Goal: Task Accomplishment & Management: Manage account settings

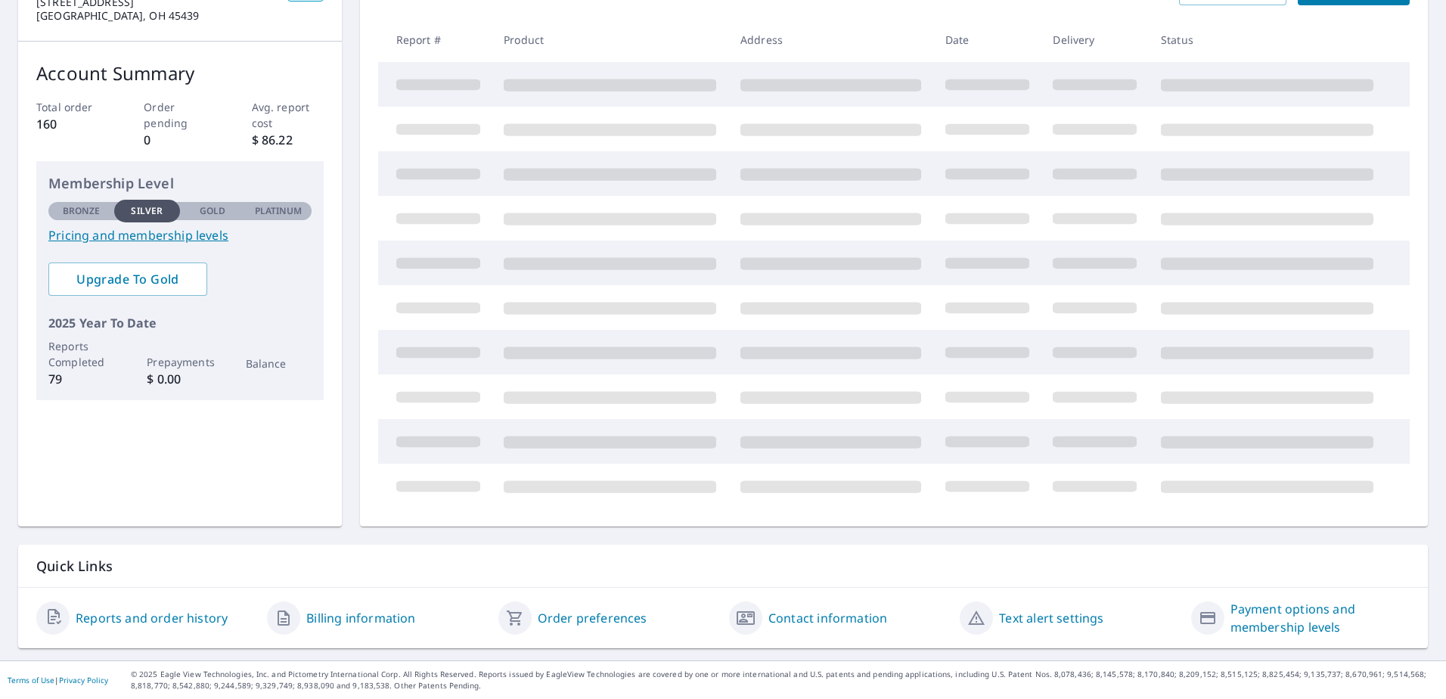
scroll to position [70, 0]
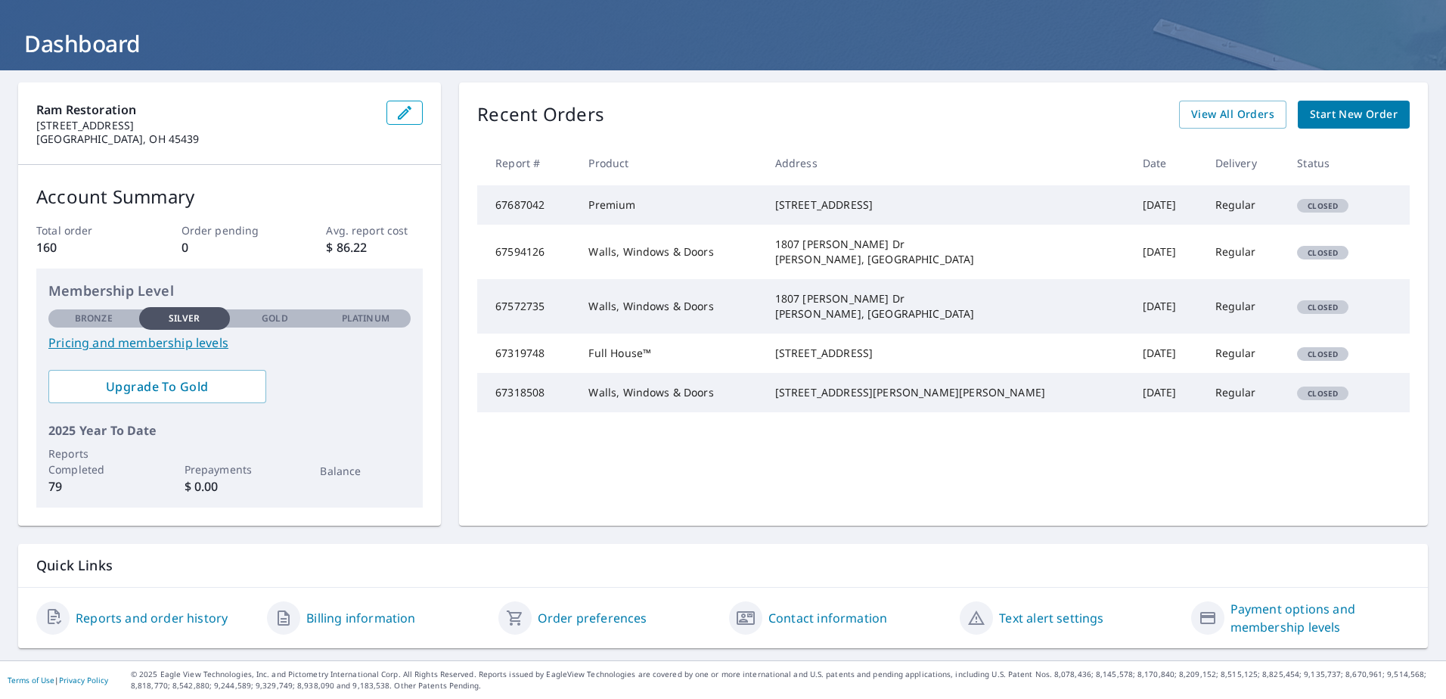
click at [359, 623] on link "Billing information" at bounding box center [360, 618] width 109 height 18
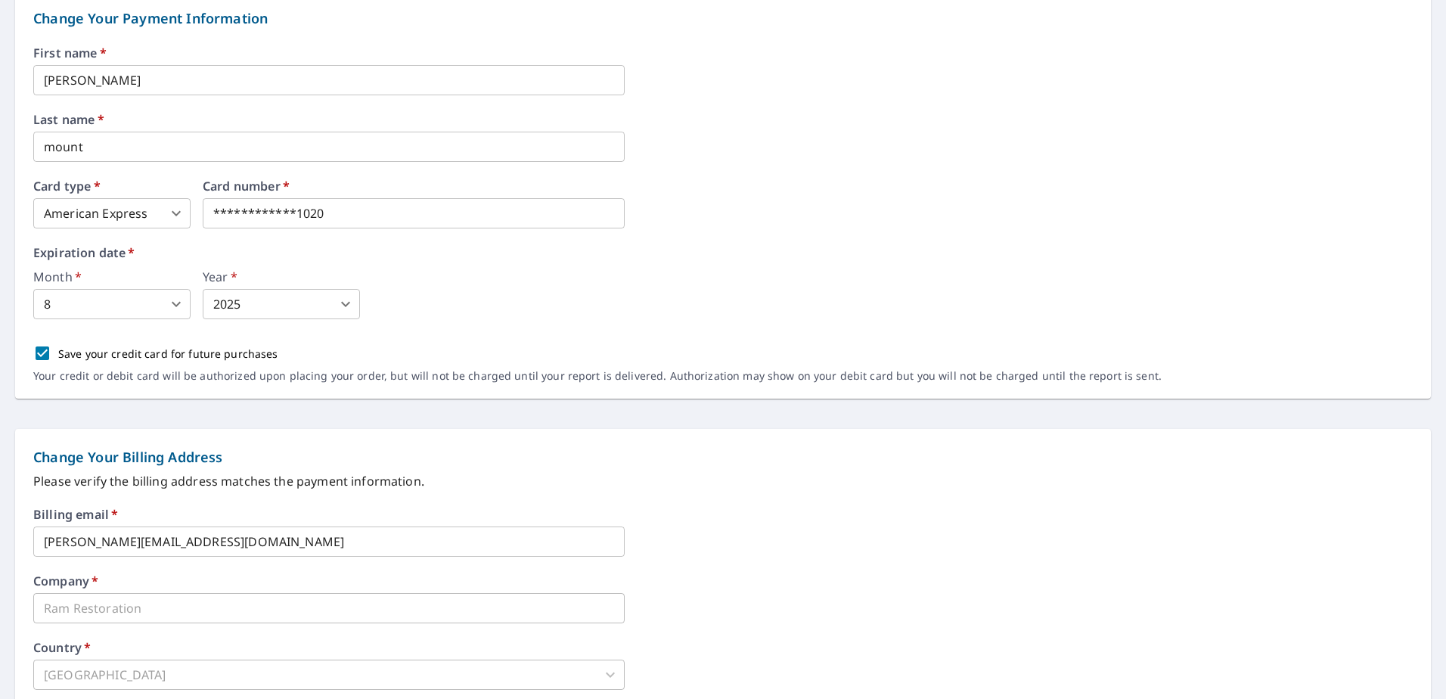
scroll to position [227, 0]
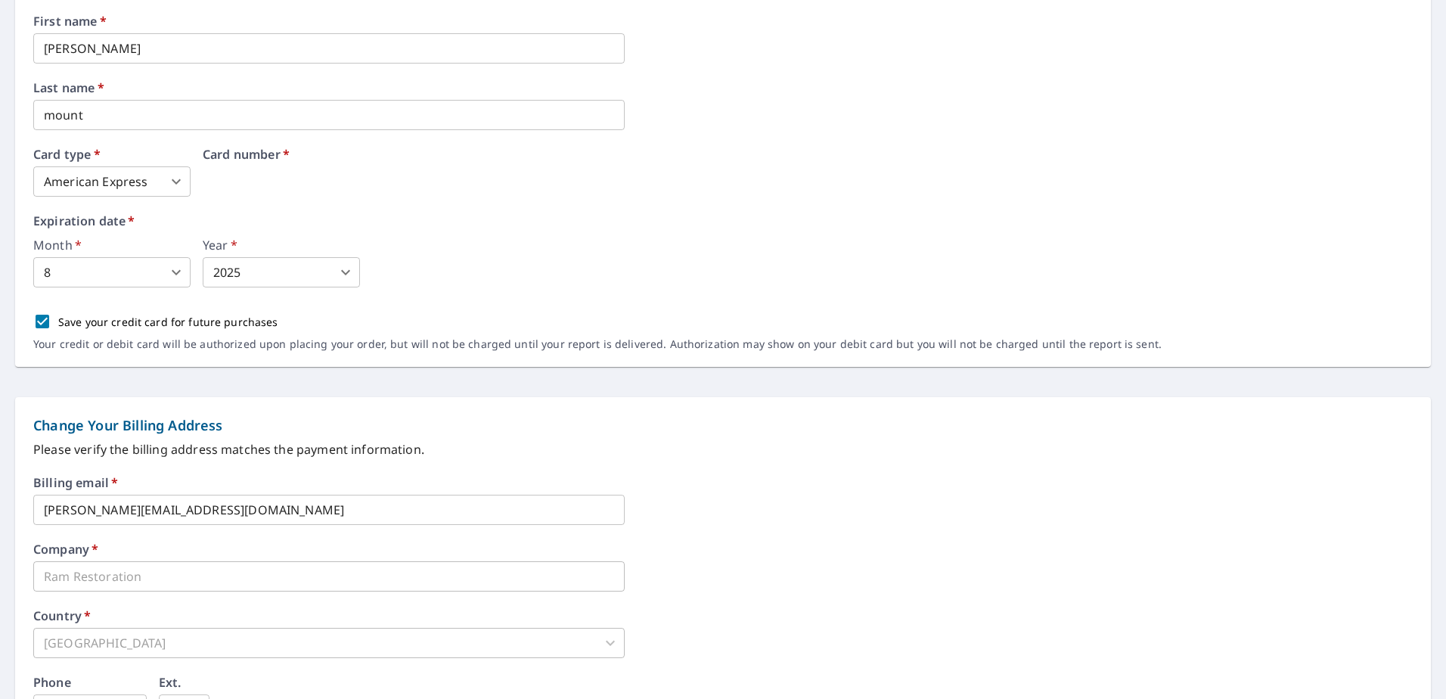
drag, startPoint x: 335, startPoint y: 182, endPoint x: 202, endPoint y: 189, distance: 133.3
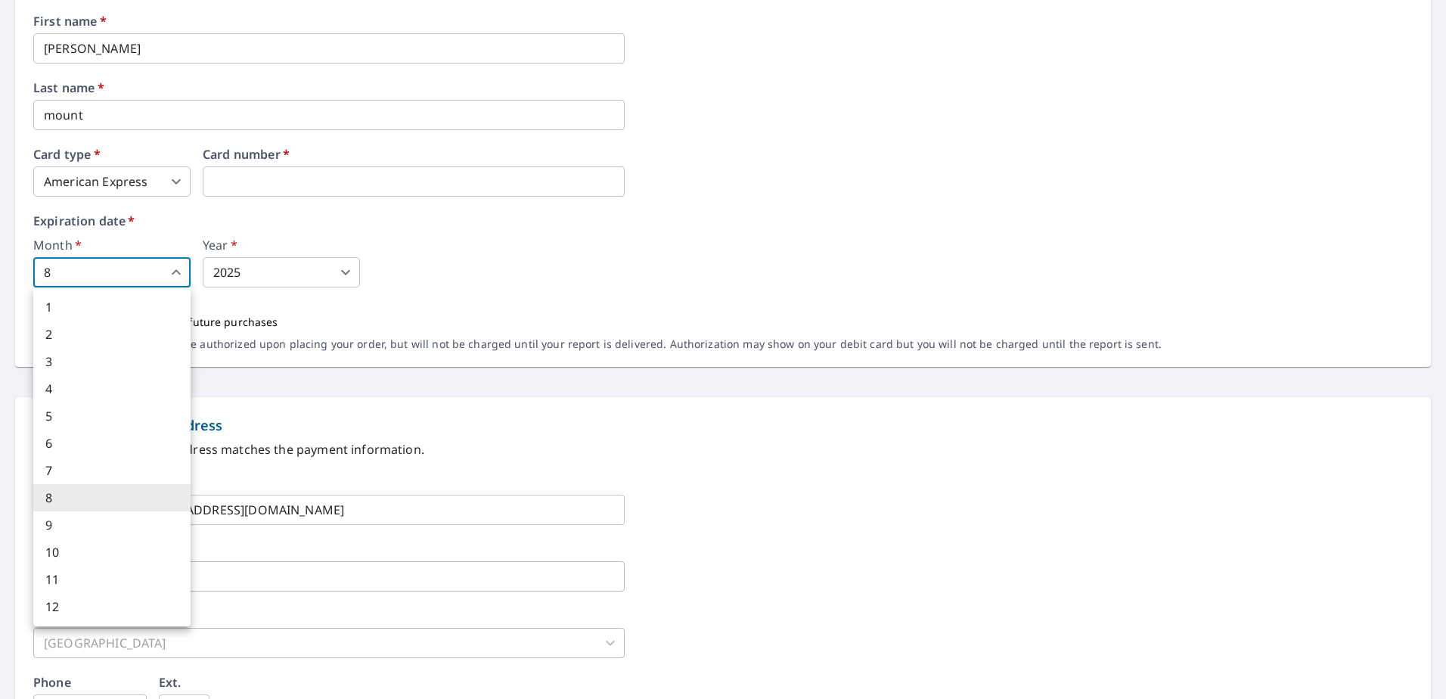
click at [64, 275] on body "RM RM Dashboard Order History Order RM Dashboard / Billing Information Billing …" at bounding box center [723, 349] width 1446 height 699
click at [69, 266] on div at bounding box center [723, 349] width 1446 height 699
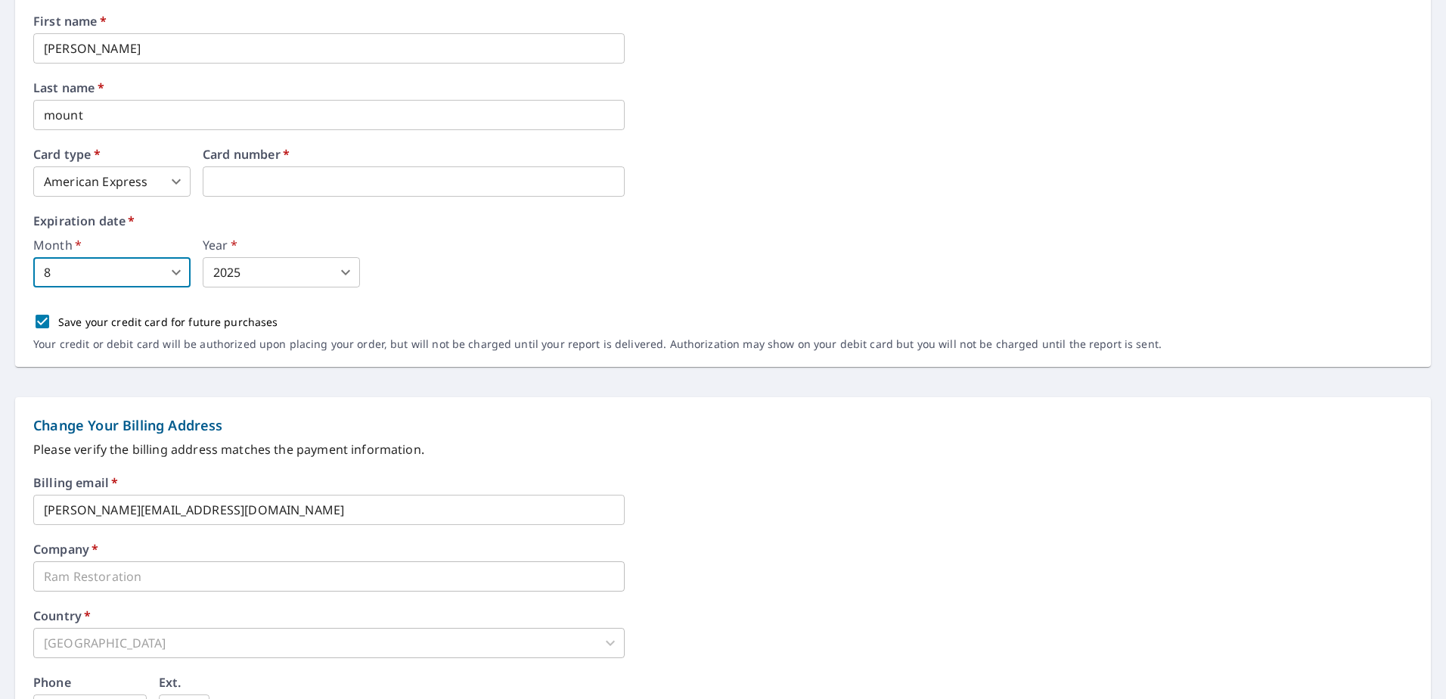
click at [243, 277] on body "RM RM Dashboard Order History Order RM Dashboard / Billing Information Billing …" at bounding box center [723, 349] width 1446 height 699
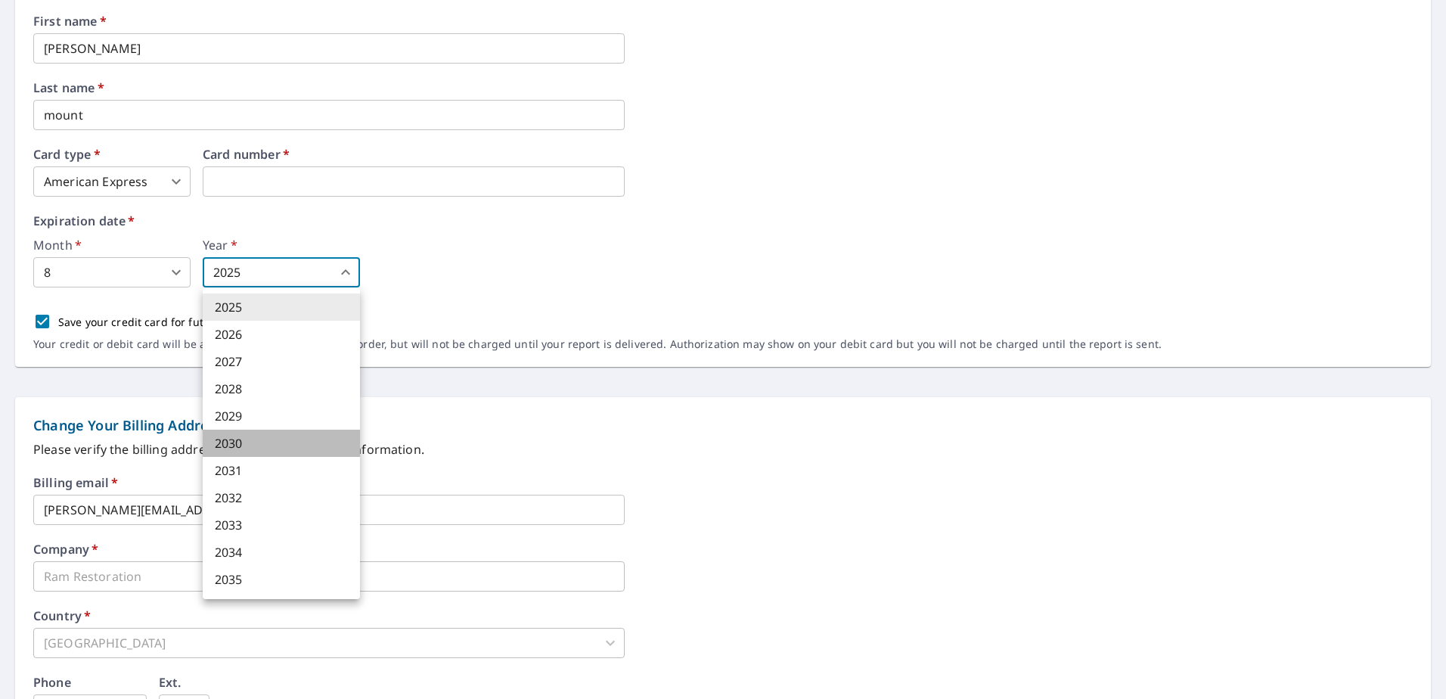
click at [246, 444] on li "2030" at bounding box center [281, 443] width 157 height 27
type input "2030"
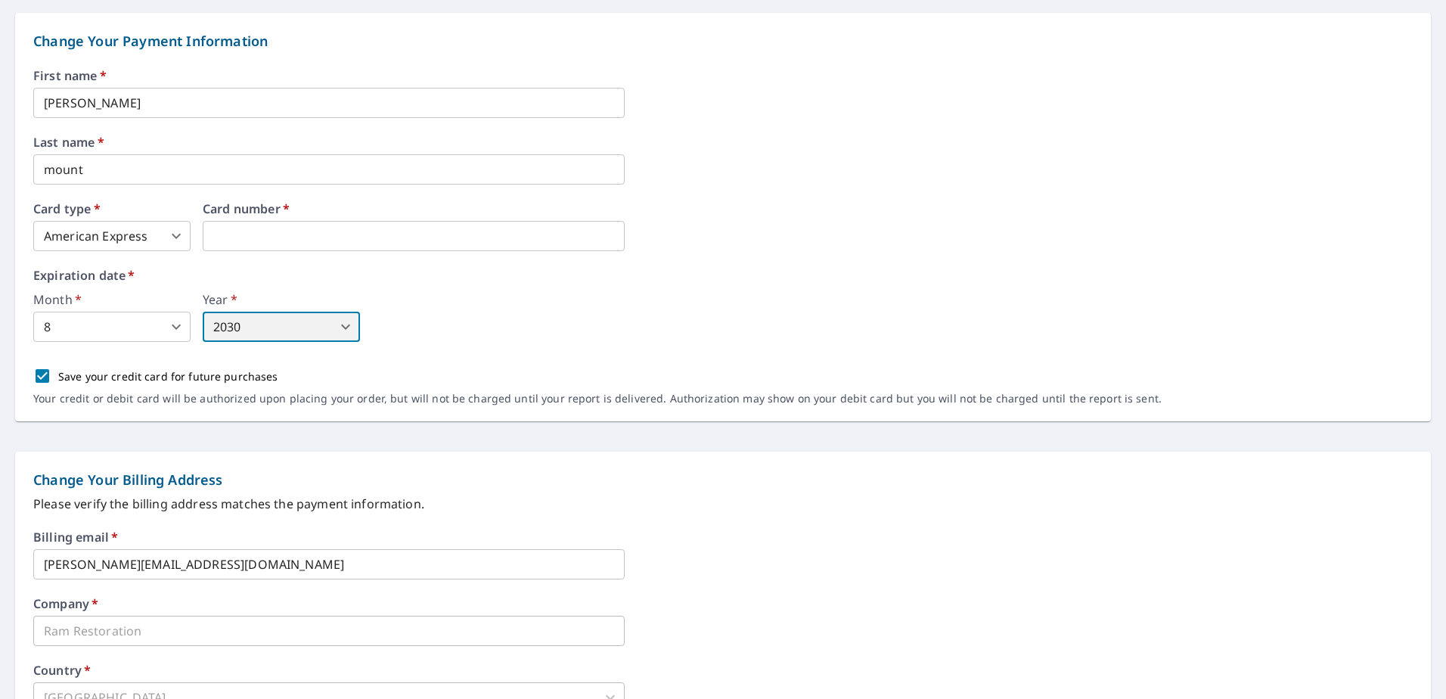
scroll to position [151, 0]
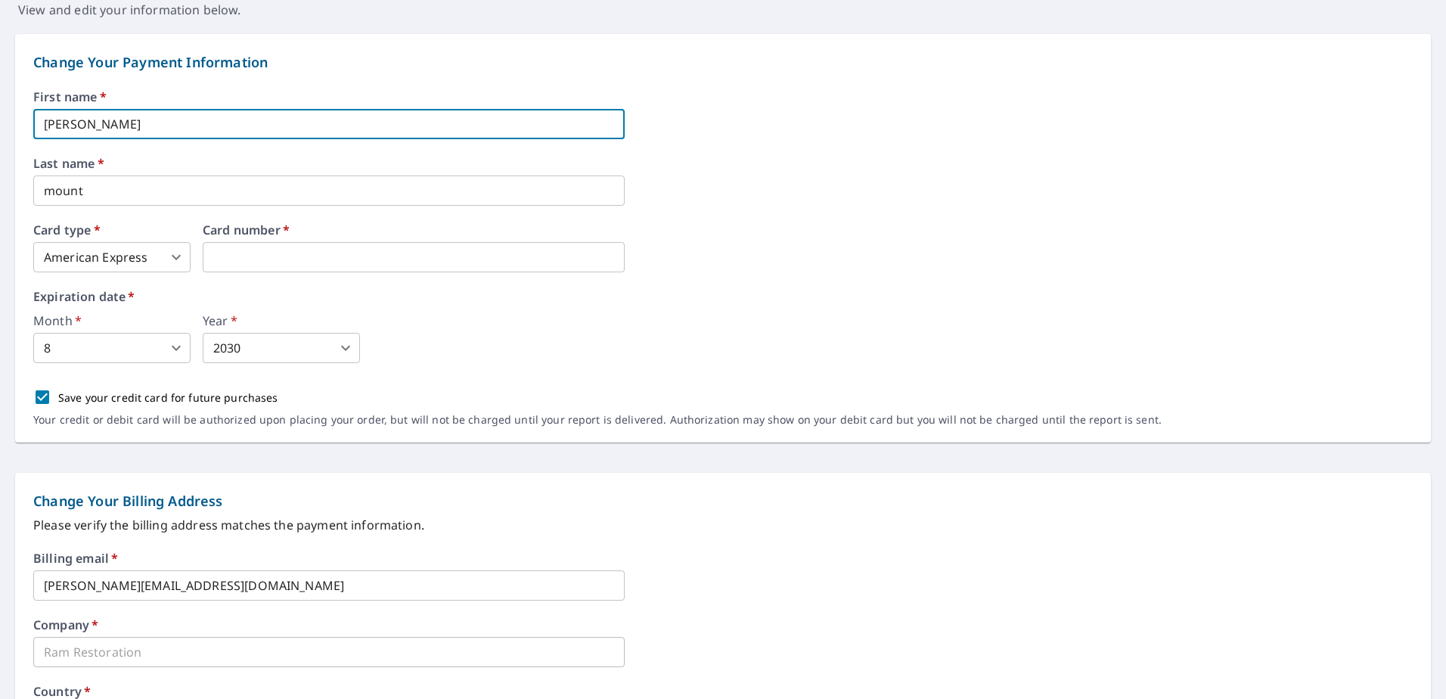
drag, startPoint x: 111, startPoint y: 123, endPoint x: 4, endPoint y: 121, distance: 107.4
click at [4, 121] on form "Change Your Payment Information First name   * [PERSON_NAME] ​ Last name   * mo…" at bounding box center [723, 549] width 1446 height 1061
type input "[PERSON_NAME]"
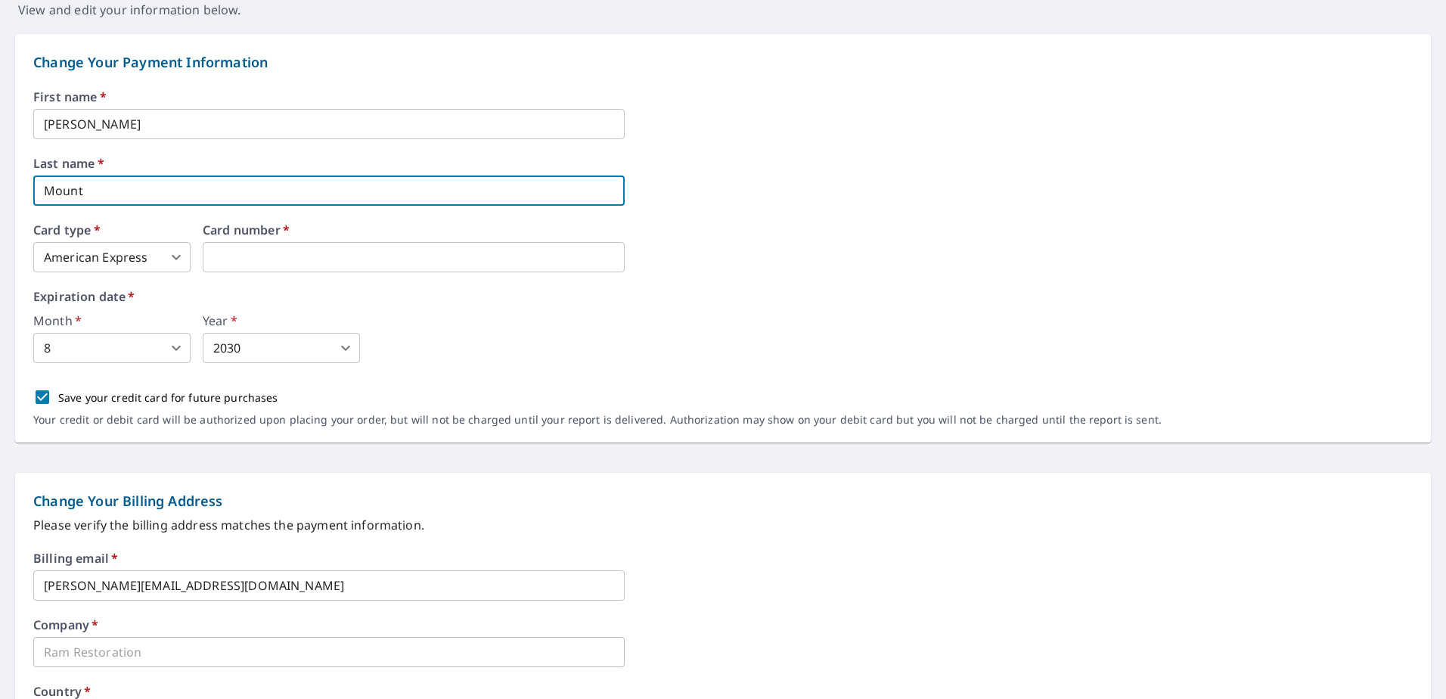
type input "Mount"
click at [481, 324] on div "Month   * 8 8 ​ Year   * 2030 2030 ​" at bounding box center [723, 339] width 1380 height 48
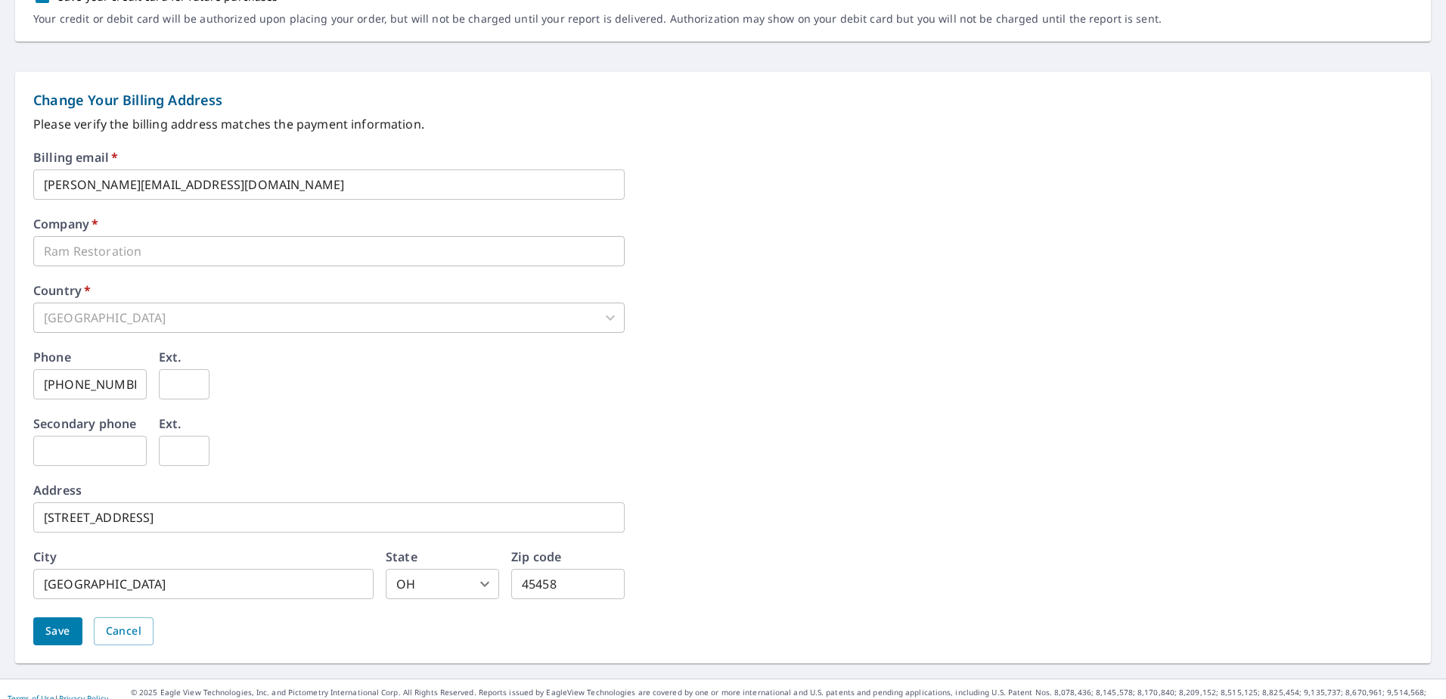
scroll to position [570, 0]
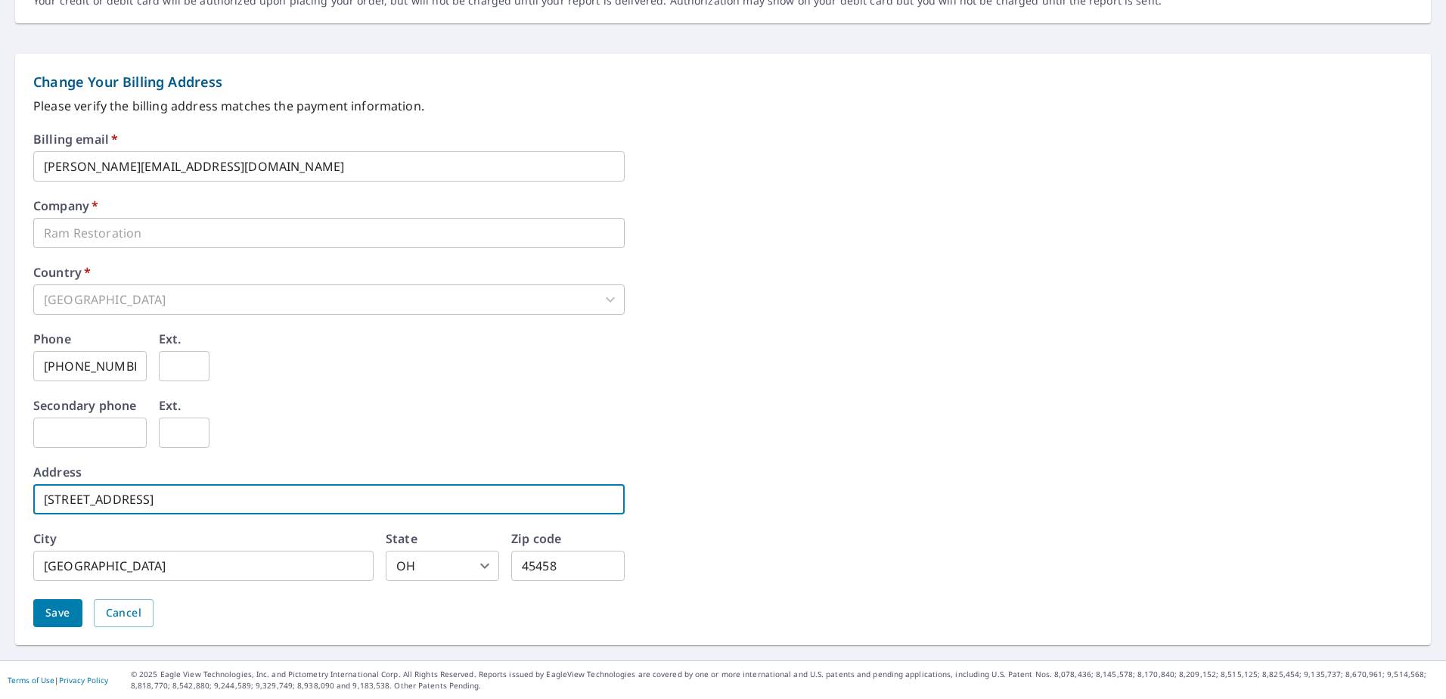
click at [179, 502] on input "[STREET_ADDRESS]" at bounding box center [329, 499] width 592 height 30
drag, startPoint x: 179, startPoint y: 502, endPoint x: 25, endPoint y: 502, distance: 154.3
click at [25, 502] on div "Change Your Billing Address Please verify the billing address matches the payme…" at bounding box center [723, 350] width 1416 height 592
type input "[STREET_ADDRESS]"
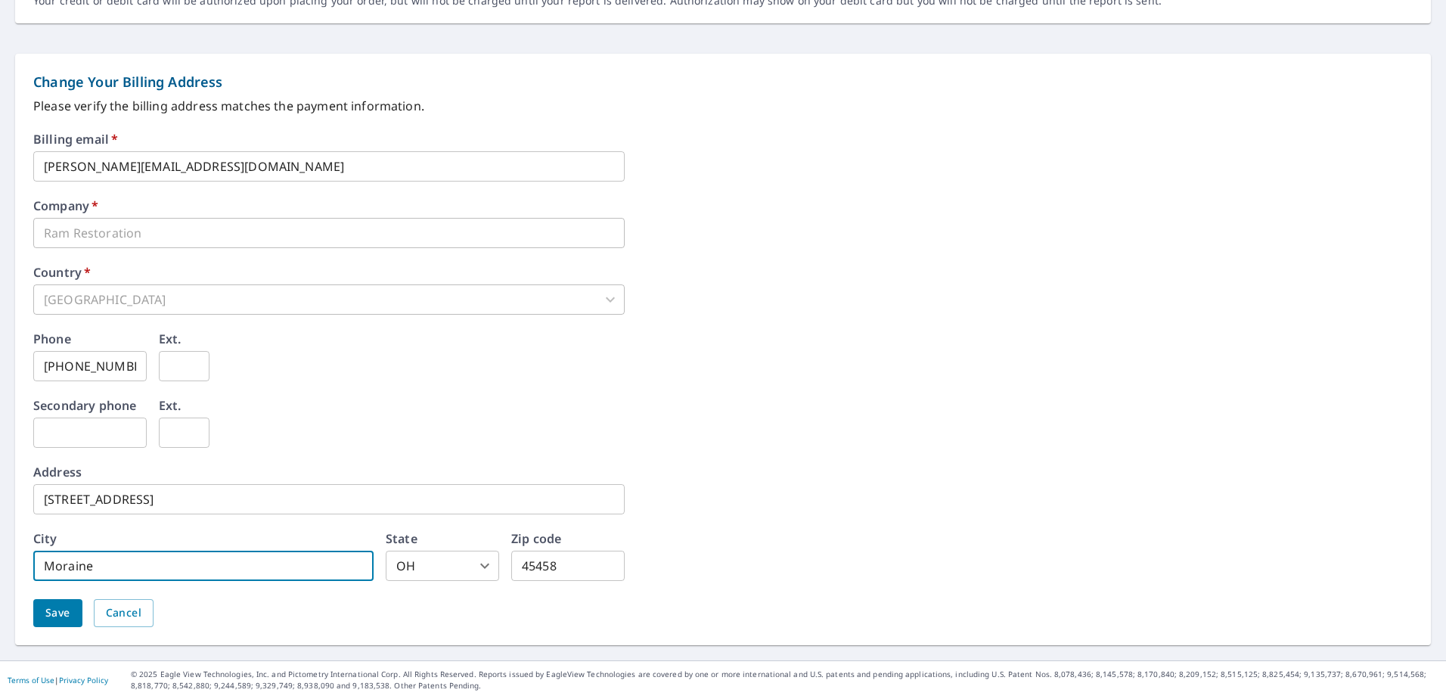
type input "Moraine"
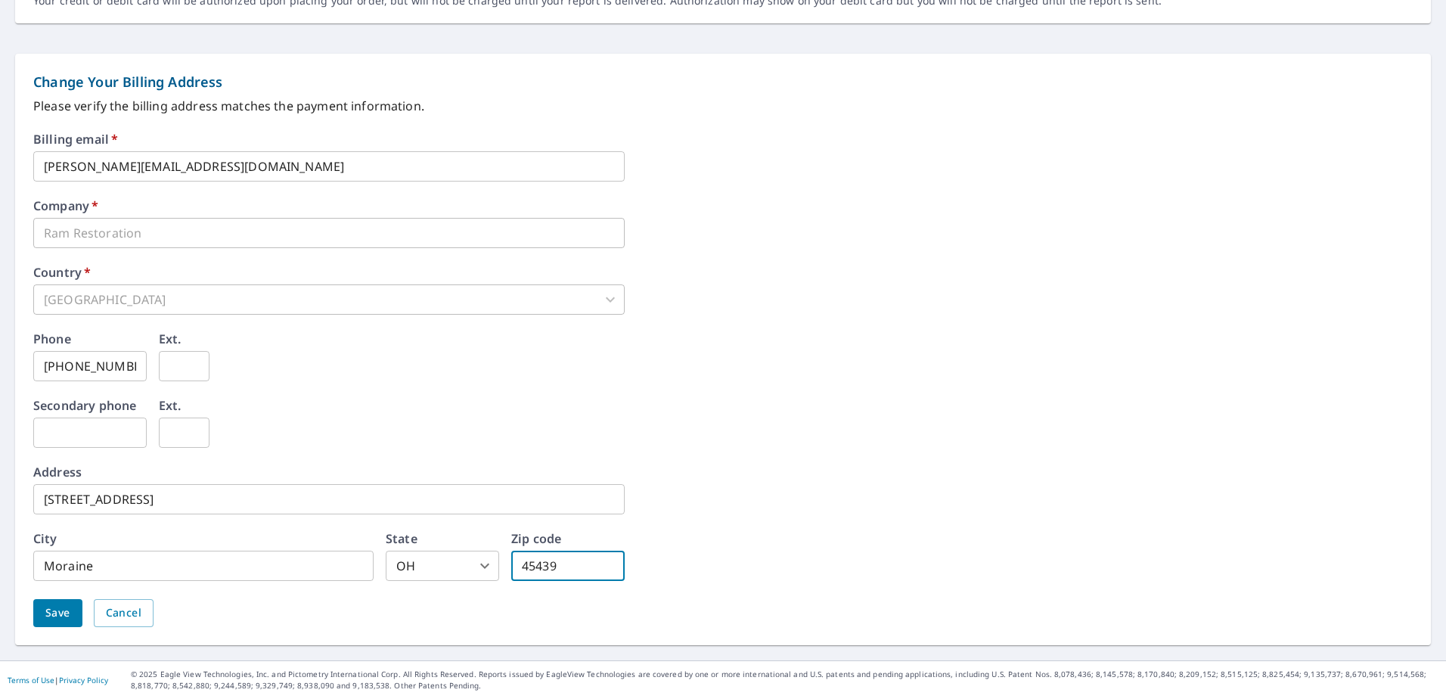
type input "45439"
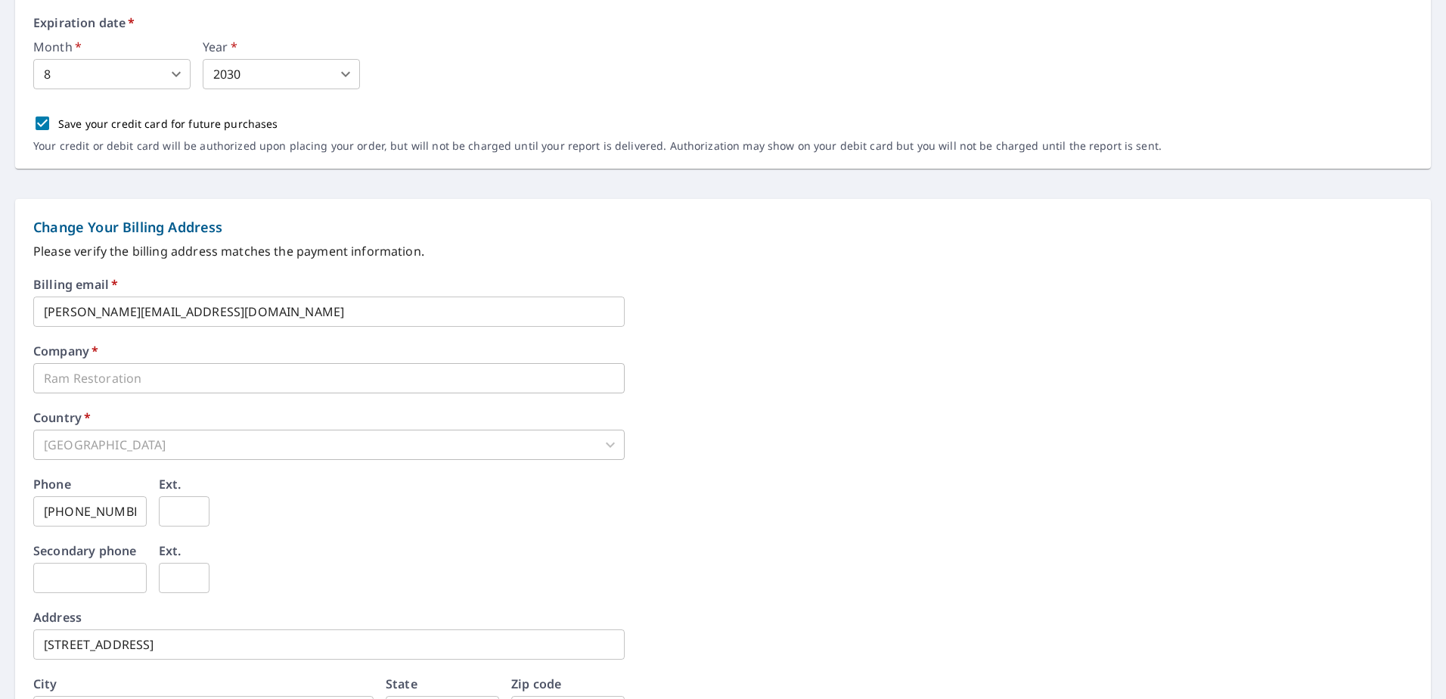
scroll to position [419, 0]
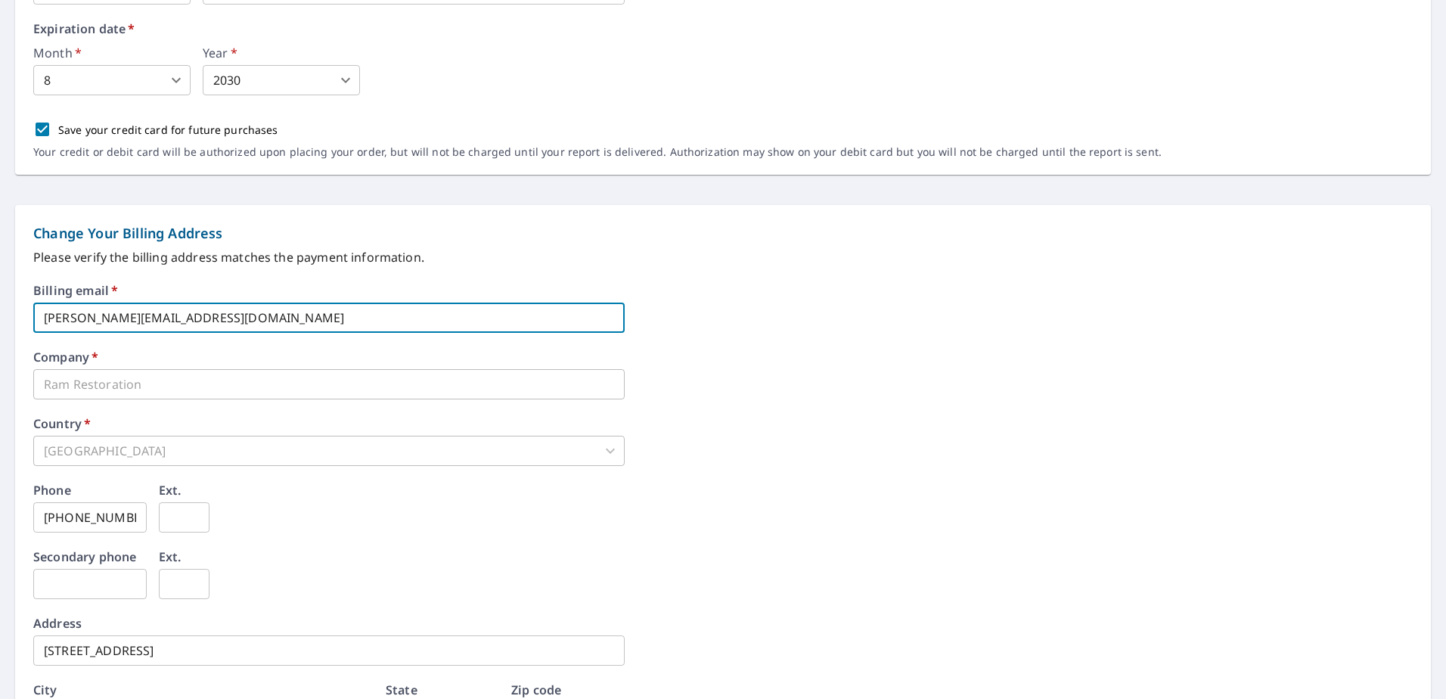
click at [269, 318] on input "[PERSON_NAME][EMAIL_ADDRESS][DOMAIN_NAME]" at bounding box center [329, 318] width 592 height 30
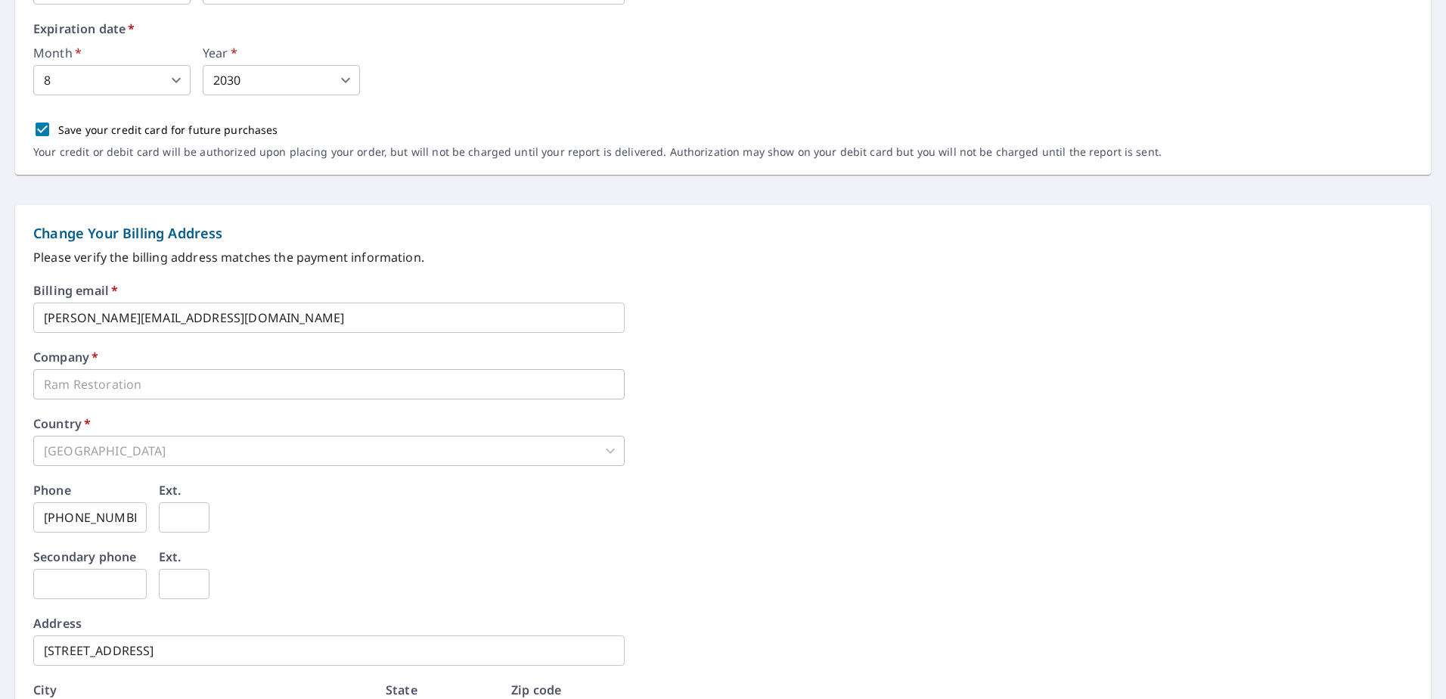
click at [360, 572] on div "Secondary phone ​ Ext. ​" at bounding box center [723, 584] width 1380 height 67
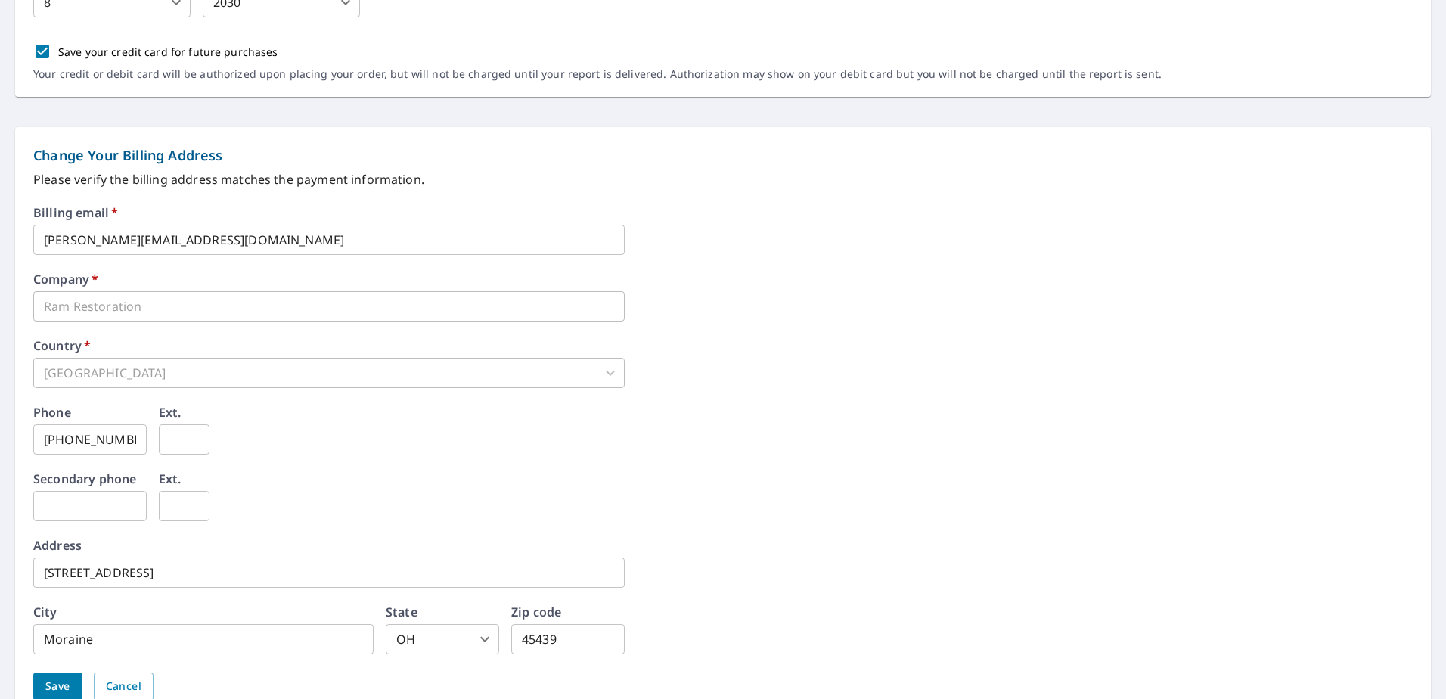
scroll to position [570, 0]
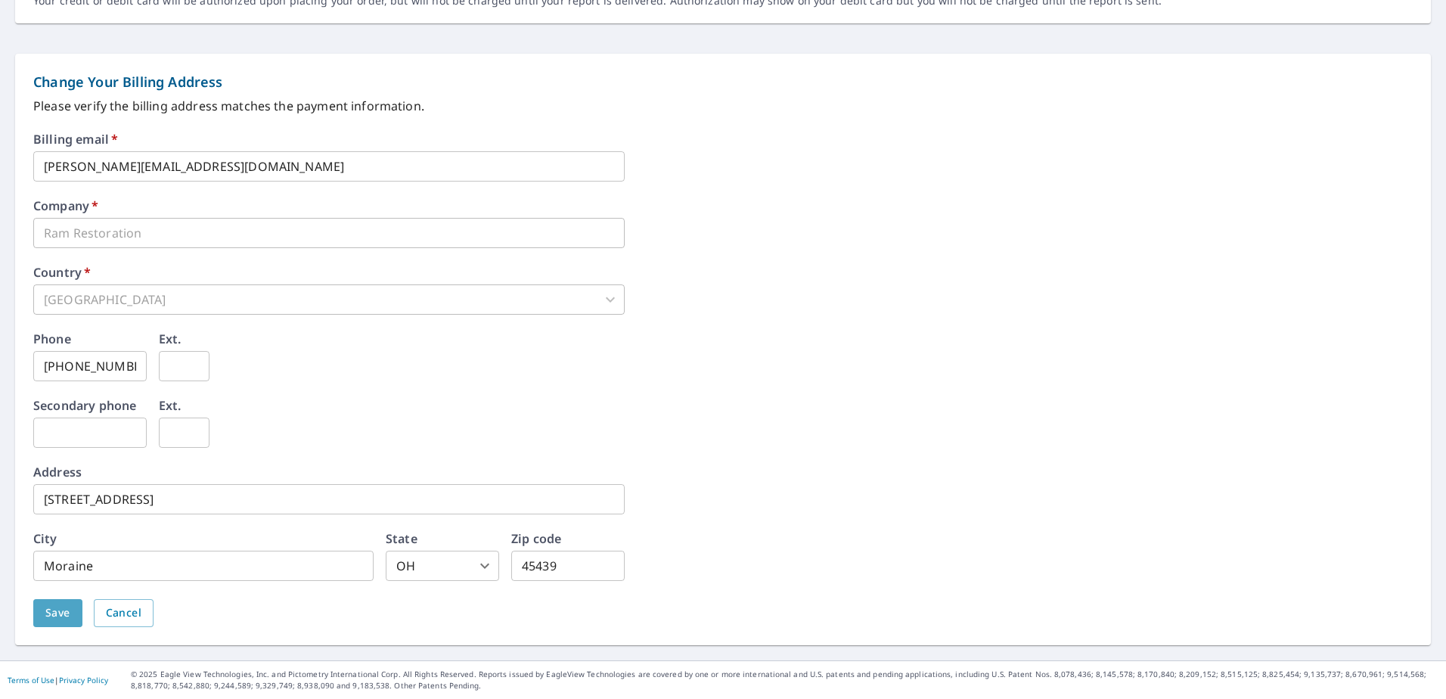
click at [65, 613] on span "Save" at bounding box center [57, 613] width 25 height 19
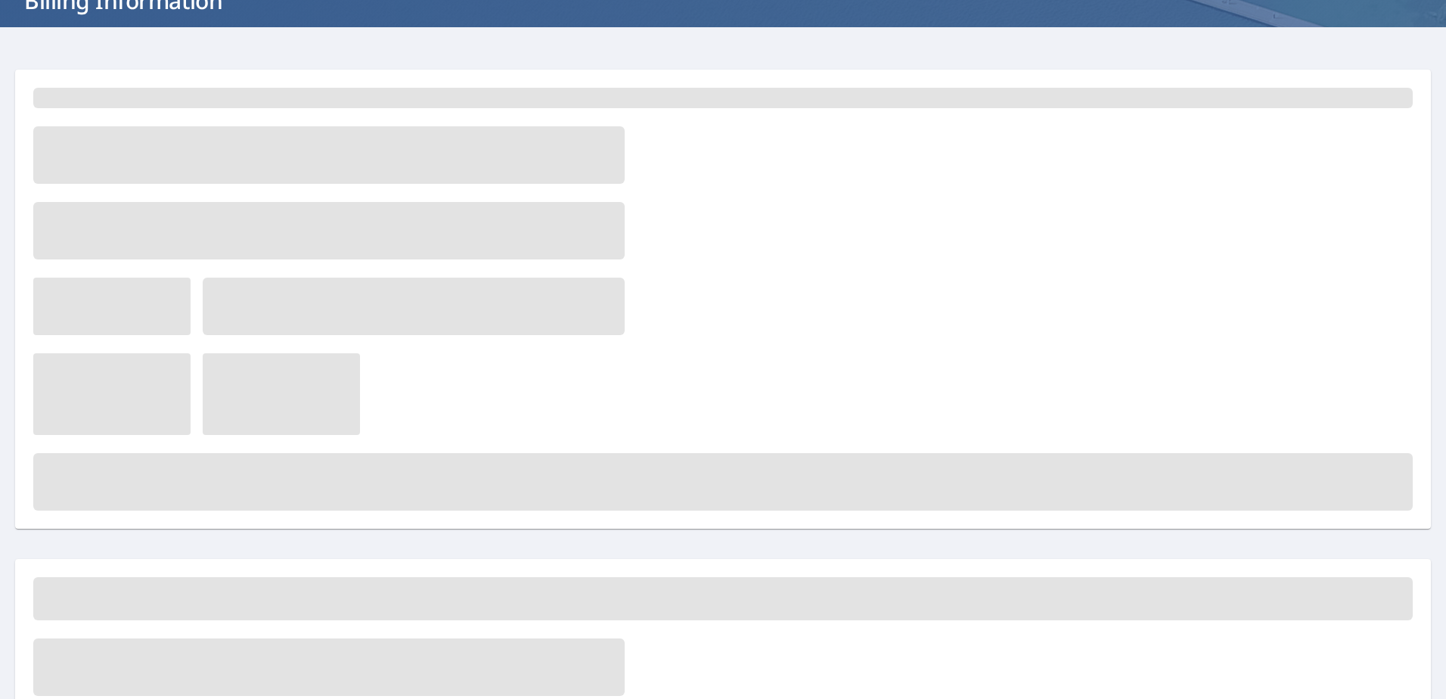
scroll to position [0, 0]
